Goal: Register for event/course

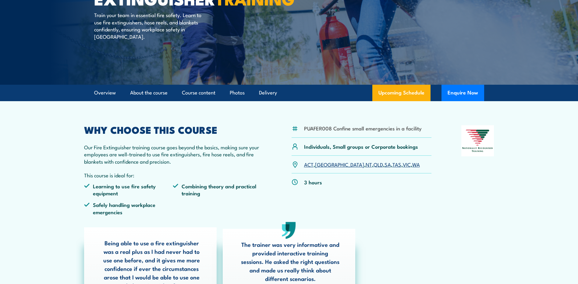
scroll to position [152, 0]
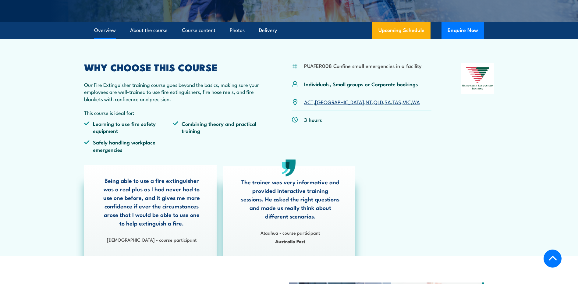
click at [319, 102] on link "NSW" at bounding box center [339, 101] width 49 height 7
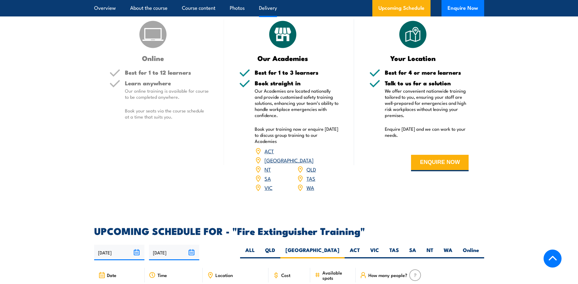
scroll to position [748, 0]
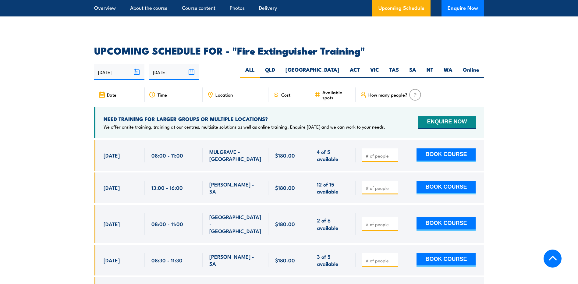
scroll to position [883, 0]
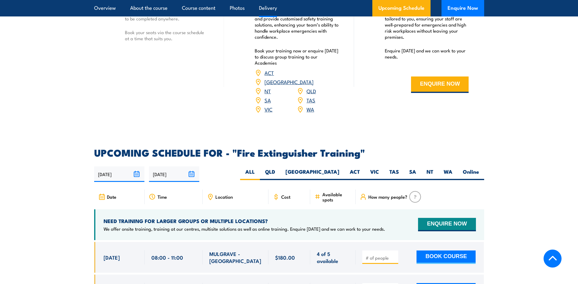
click at [335, 168] on label "NSW" at bounding box center [312, 174] width 64 height 12
click at [339, 168] on input "NSW" at bounding box center [341, 170] width 4 height 4
radio input "true"
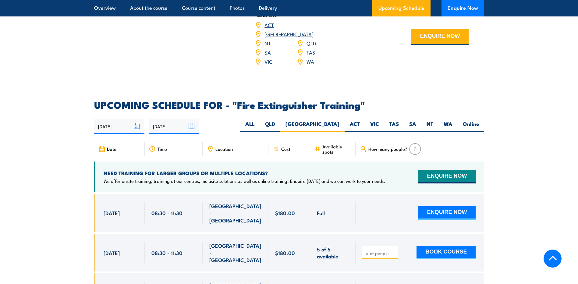
scroll to position [931, 0]
click at [228, 147] on span "Location" at bounding box center [223, 149] width 17 height 5
click at [213, 146] on icon at bounding box center [210, 149] width 7 height 7
click at [212, 147] on icon at bounding box center [210, 149] width 4 height 5
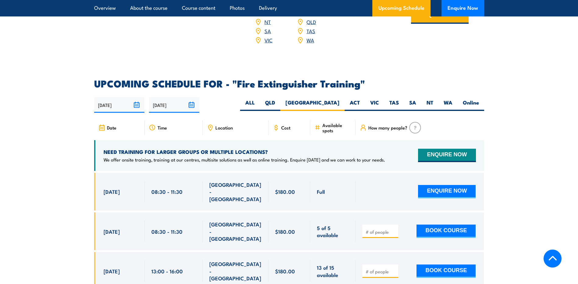
scroll to position [1022, 0]
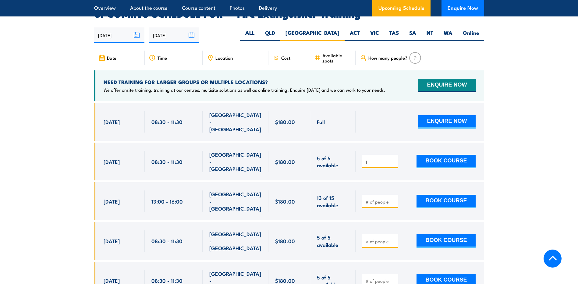
click at [393, 159] on input "1" at bounding box center [381, 162] width 30 height 6
click at [393, 159] on input "2" at bounding box center [381, 162] width 30 height 6
click at [395, 159] on input "4" at bounding box center [381, 162] width 30 height 6
click at [395, 159] on input "5" at bounding box center [381, 162] width 30 height 6
click at [394, 159] on input "4" at bounding box center [381, 162] width 30 height 6
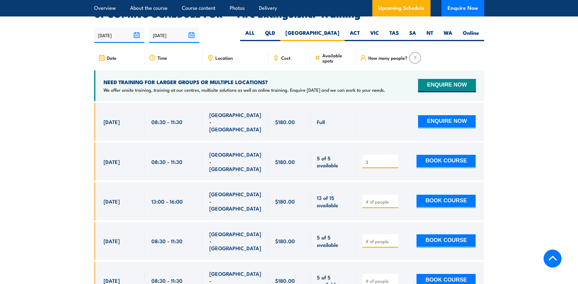
click at [394, 159] on input "3" at bounding box center [381, 162] width 30 height 6
click at [394, 159] on input "1" at bounding box center [381, 162] width 30 height 6
click at [393, 159] on input "2" at bounding box center [381, 162] width 30 height 6
click at [393, 159] on input "3" at bounding box center [381, 162] width 30 height 6
click at [393, 159] on input "4" at bounding box center [381, 162] width 30 height 6
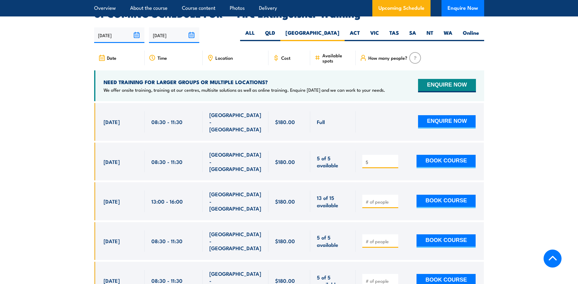
click at [393, 159] on input "5" at bounding box center [381, 162] width 30 height 6
drag, startPoint x: 393, startPoint y: 140, endPoint x: 394, endPoint y: 143, distance: 3.1
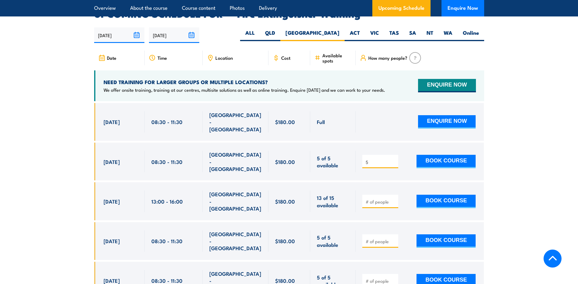
click at [393, 159] on input "5" at bounding box center [381, 162] width 30 height 6
click at [394, 159] on input "4" at bounding box center [381, 162] width 30 height 6
click at [394, 159] on input "3" at bounding box center [381, 162] width 30 height 6
click at [394, 159] on input "2" at bounding box center [381, 162] width 30 height 6
type input "1"
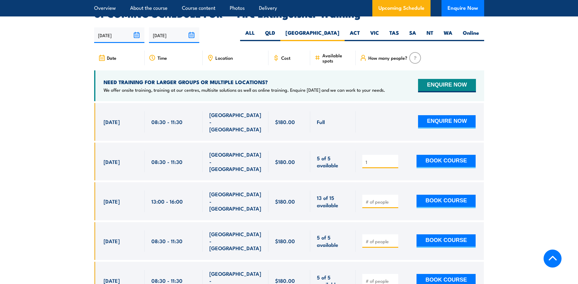
click at [394, 159] on input "1" at bounding box center [381, 162] width 30 height 6
click at [393, 159] on input "1" at bounding box center [381, 162] width 30 height 6
click at [380, 119] on div at bounding box center [420, 122] width 128 height 38
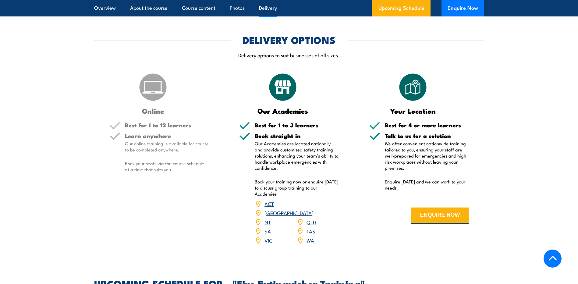
scroll to position [748, 0]
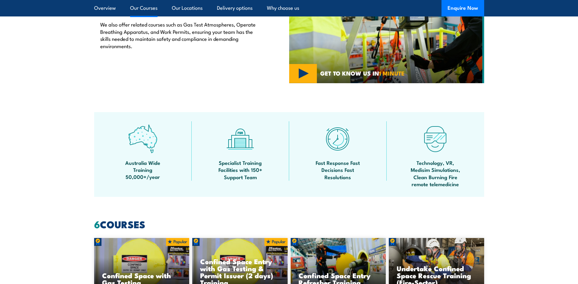
scroll to position [274, 0]
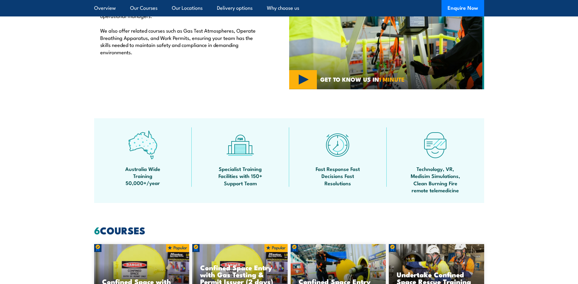
click at [139, 8] on link "Our Courses" at bounding box center [143, 8] width 27 height 16
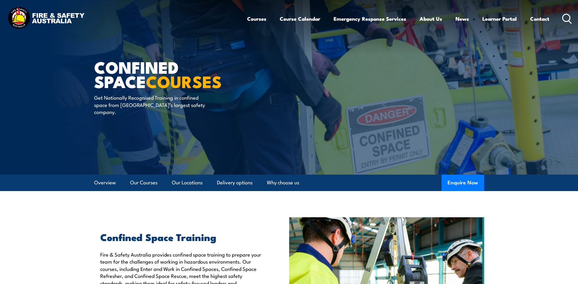
click at [142, 183] on link "Our Courses" at bounding box center [143, 183] width 27 height 16
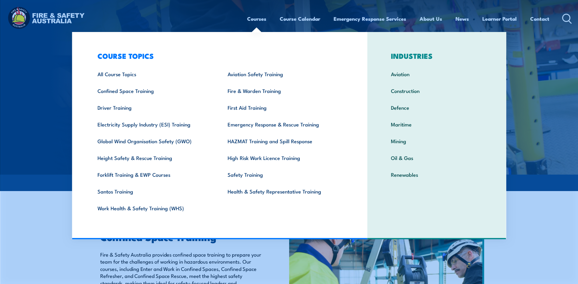
click at [273, 92] on link "Fire & Warden Training" at bounding box center [283, 90] width 130 height 17
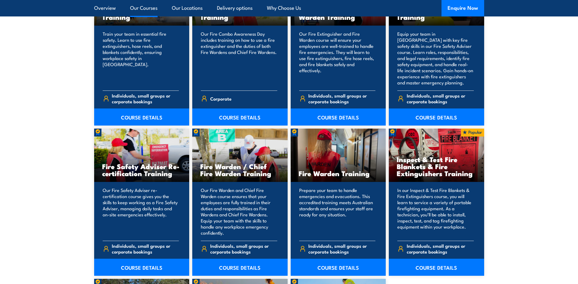
scroll to position [731, 0]
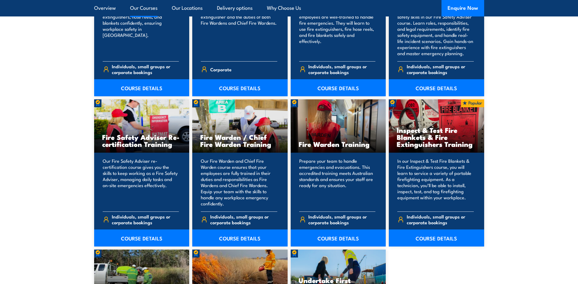
click at [242, 238] on link "COURSE DETAILS" at bounding box center [239, 237] width 95 height 17
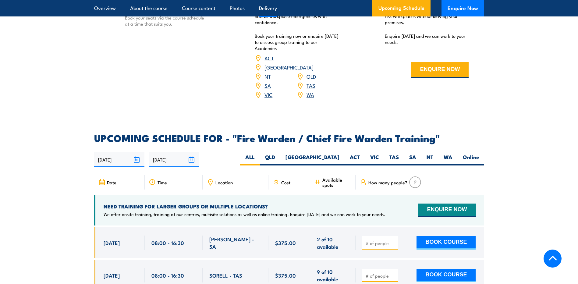
scroll to position [944, 0]
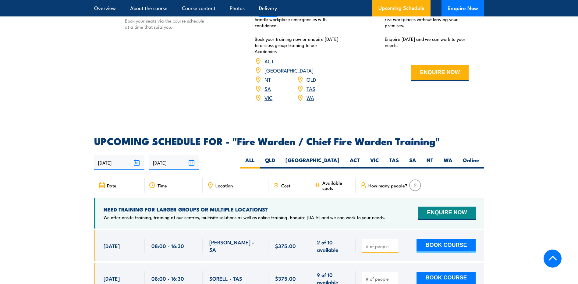
click at [333, 158] on label "[GEOGRAPHIC_DATA]" at bounding box center [312, 163] width 64 height 12
click at [339, 158] on input "[GEOGRAPHIC_DATA]" at bounding box center [341, 159] width 4 height 4
radio input "true"
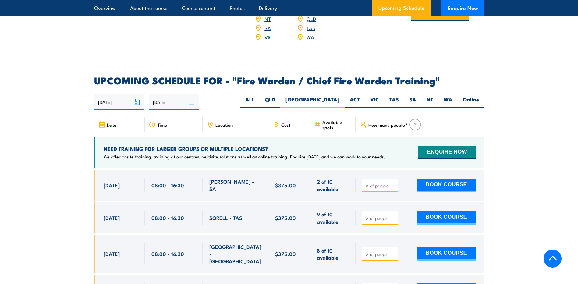
scroll to position [1005, 0]
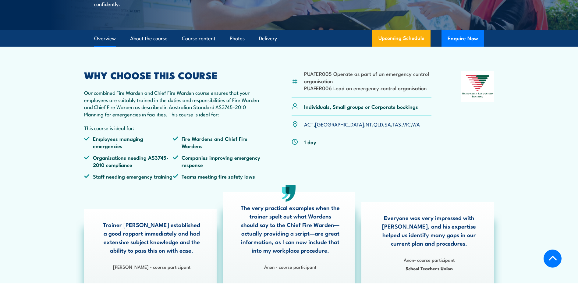
scroll to position [152, 0]
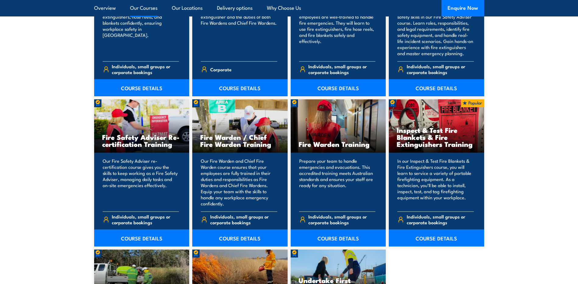
click at [359, 156] on div "Prepare your team to handle emergencies and evacuations. This accredited traini…" at bounding box center [338, 200] width 95 height 94
click at [335, 131] on div "Fire Warden Training" at bounding box center [338, 125] width 95 height 53
click at [344, 234] on link "COURSE DETAILS" at bounding box center [338, 237] width 95 height 17
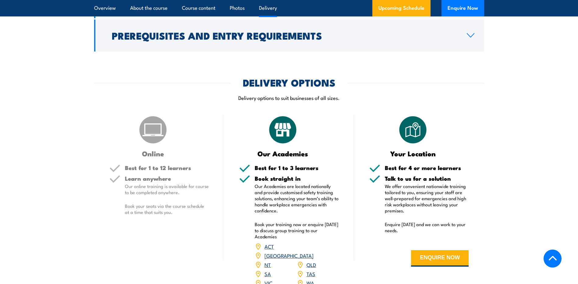
scroll to position [944, 0]
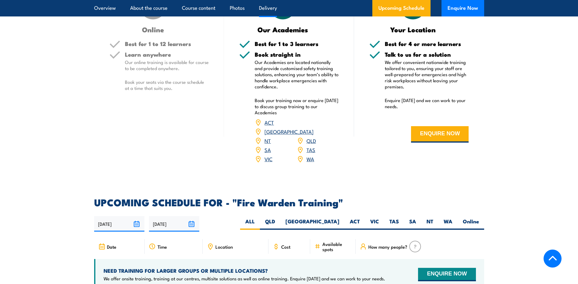
click at [336, 218] on label "[GEOGRAPHIC_DATA]" at bounding box center [312, 224] width 64 height 12
click at [339, 218] on input "[GEOGRAPHIC_DATA]" at bounding box center [341, 220] width 4 height 4
radio input "true"
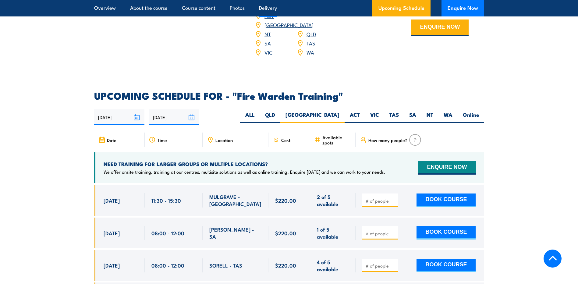
scroll to position [1097, 0]
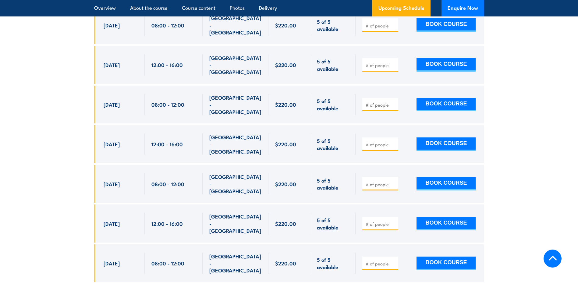
scroll to position [1529, 0]
